Goal: Register for event/course

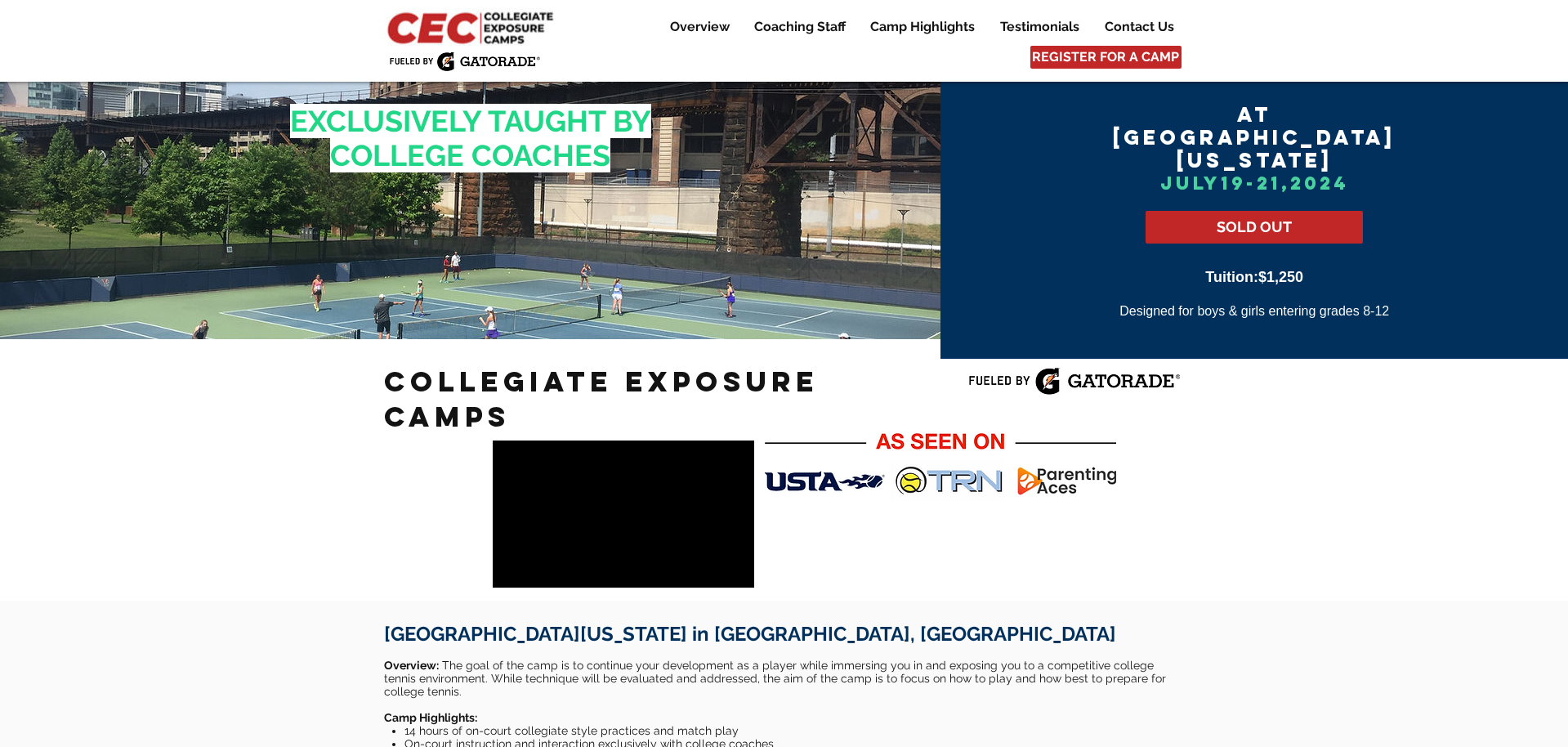
click at [488, 18] on img at bounding box center [472, 27] width 177 height 38
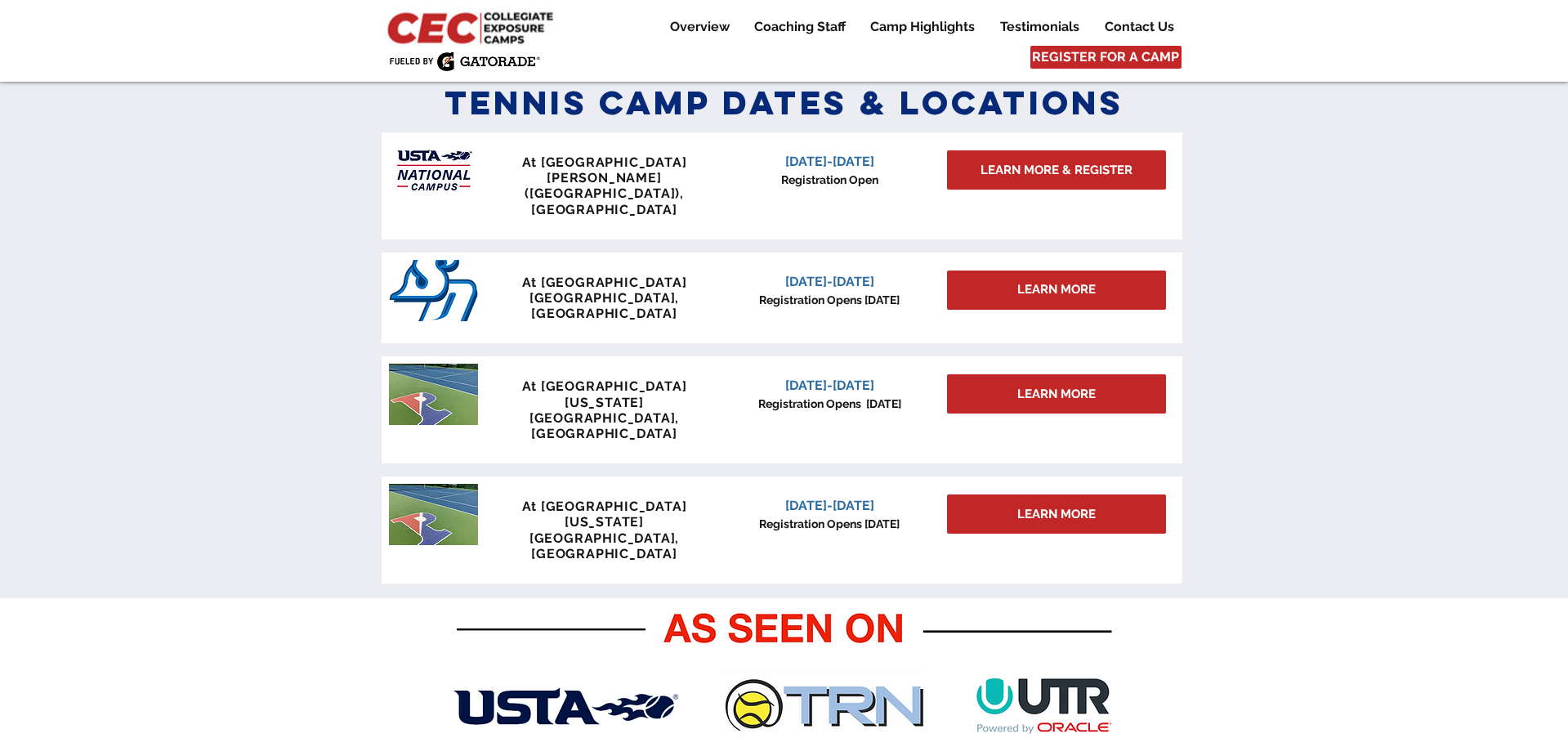
scroll to position [739, 0]
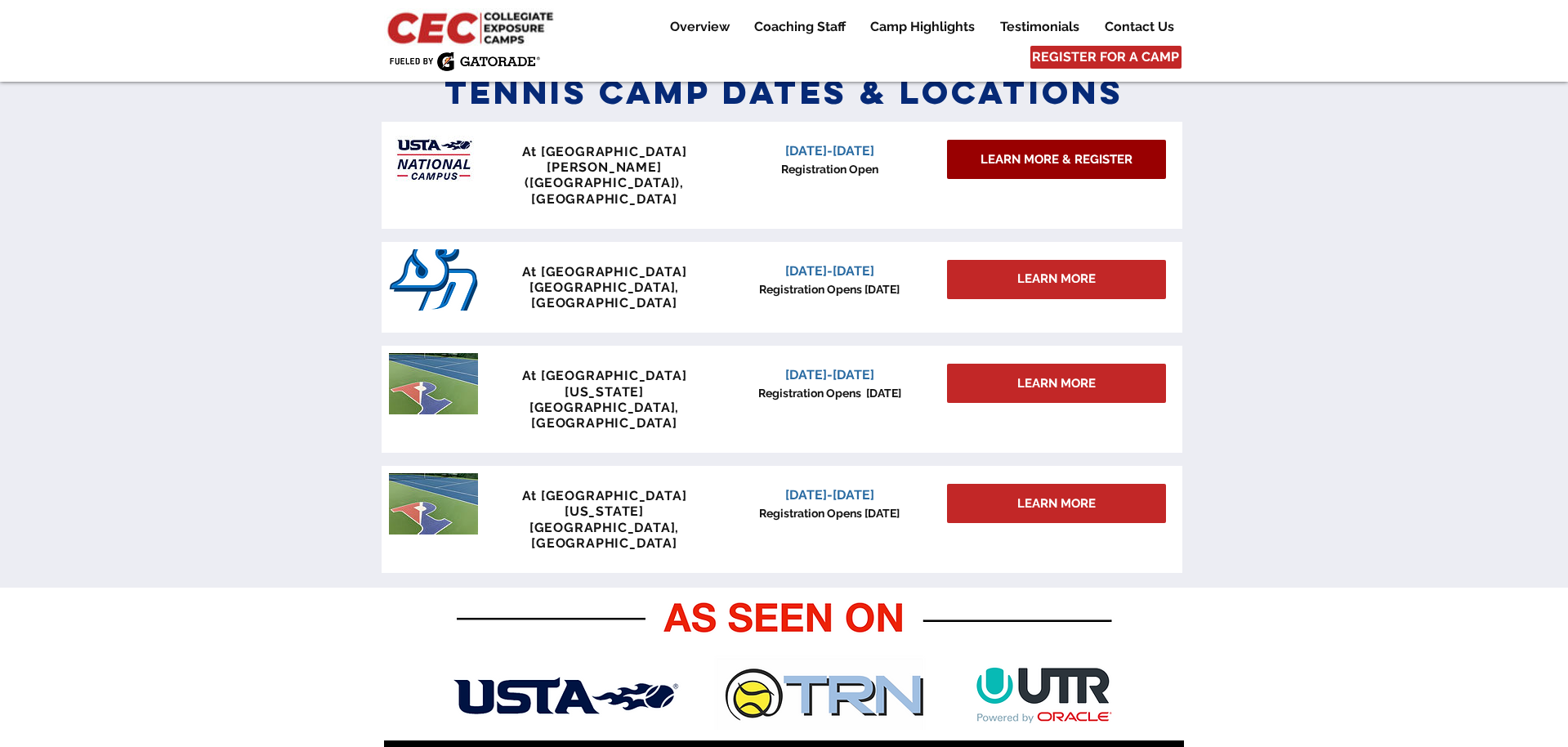
click at [1031, 171] on link "LEARN MORE & REGISTER" at bounding box center [1057, 159] width 219 height 39
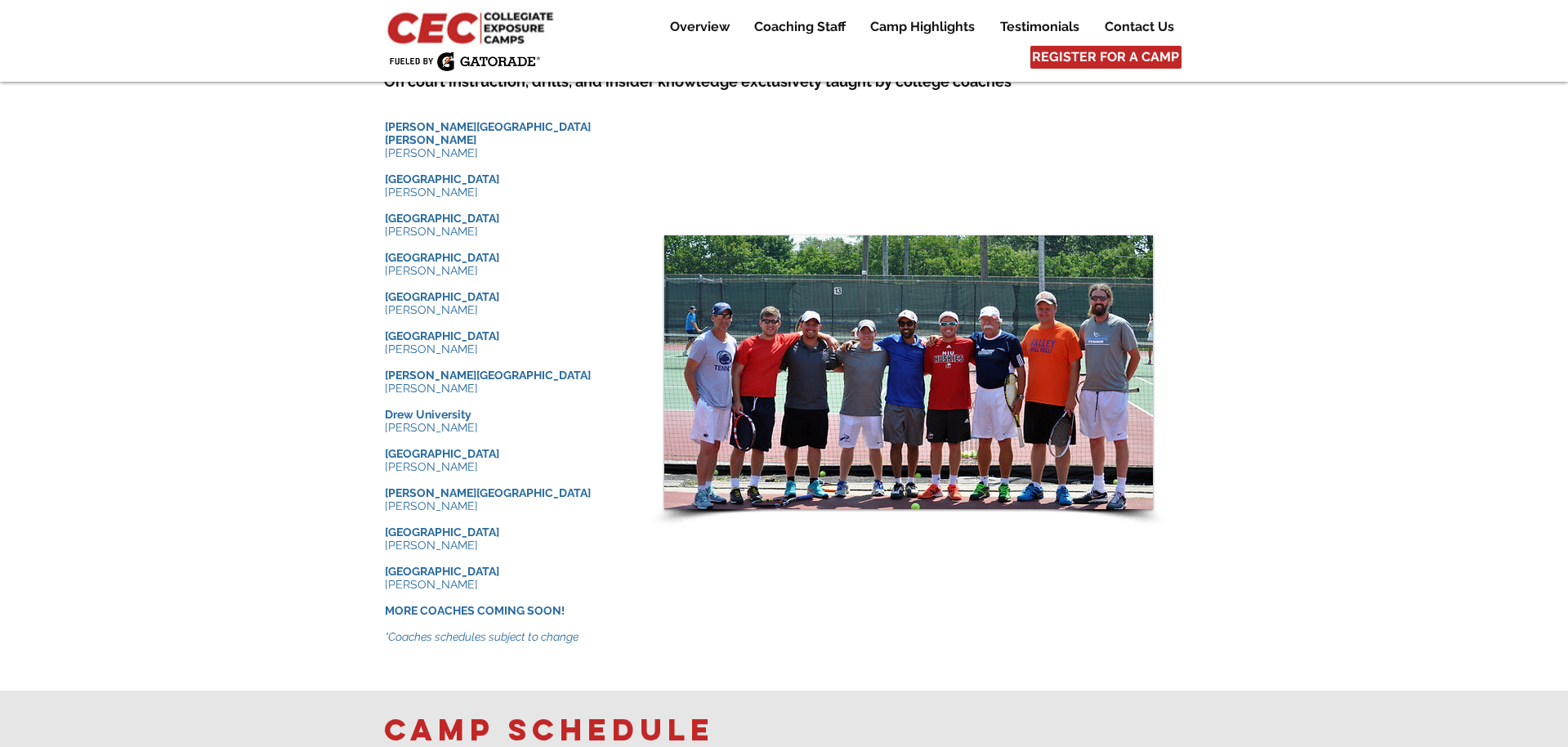
scroll to position [1634, 0]
